Goal: Book appointment/travel/reservation

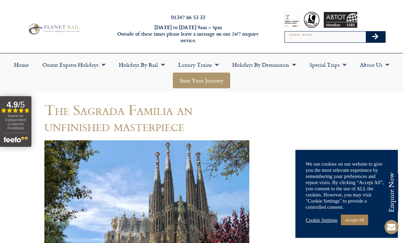
click at [200, 83] on link "Start your Journey" at bounding box center [201, 80] width 57 height 16
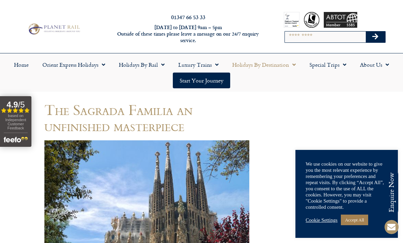
click at [273, 71] on link "Holidays by Destination" at bounding box center [263, 65] width 77 height 16
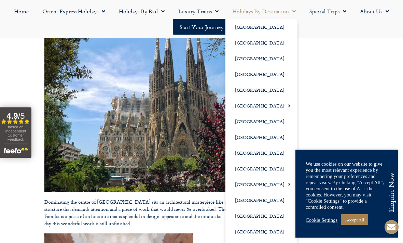
scroll to position [120, 0]
click at [297, 16] on link "Holidays by Destination" at bounding box center [263, 11] width 77 height 16
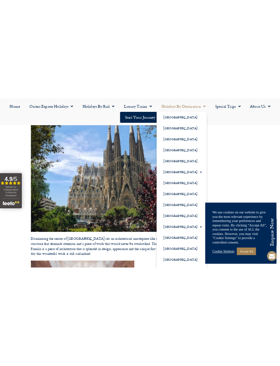
scroll to position [101, 0]
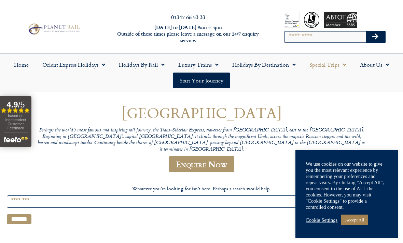
click at [280, 67] on link "Special Trips" at bounding box center [328, 65] width 51 height 16
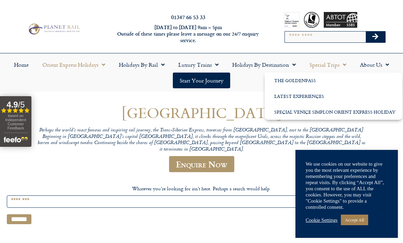
click at [91, 67] on link "Orient Express Holidays" at bounding box center [74, 65] width 77 height 16
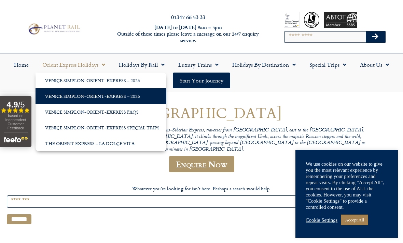
click at [95, 101] on link "Venice Simplon-Orient-Express – 2026" at bounding box center [101, 96] width 131 height 16
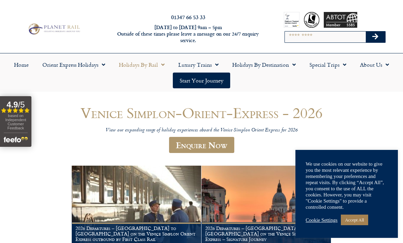
click at [147, 68] on link "Holidays by Rail" at bounding box center [141, 65] width 59 height 16
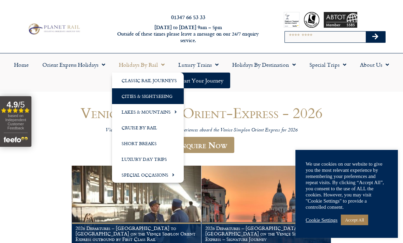
click at [148, 96] on link "Cities & Sightseeing" at bounding box center [148, 96] width 72 height 16
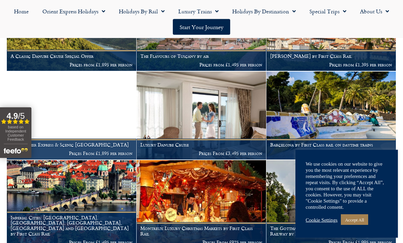
scroll to position [778, 0]
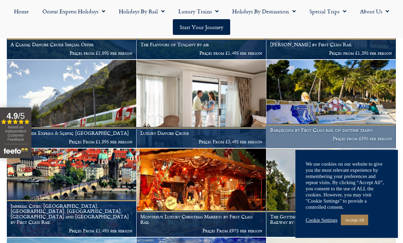
click at [315, 107] on img at bounding box center [330, 104] width 129 height 88
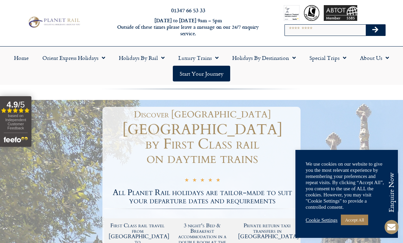
scroll to position [7, 0]
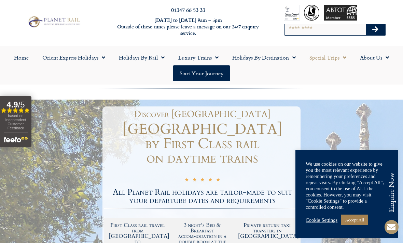
click at [341, 59] on span "Menu" at bounding box center [343, 57] width 7 height 12
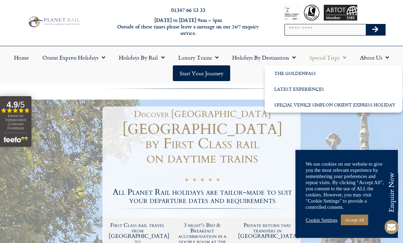
scroll to position [7, 0]
